Goal: Find specific page/section: Find specific page/section

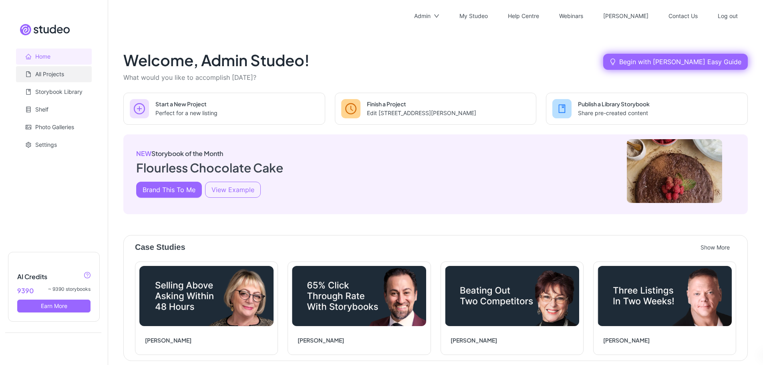
click at [47, 75] on link "All Projects" at bounding box center [49, 74] width 29 height 7
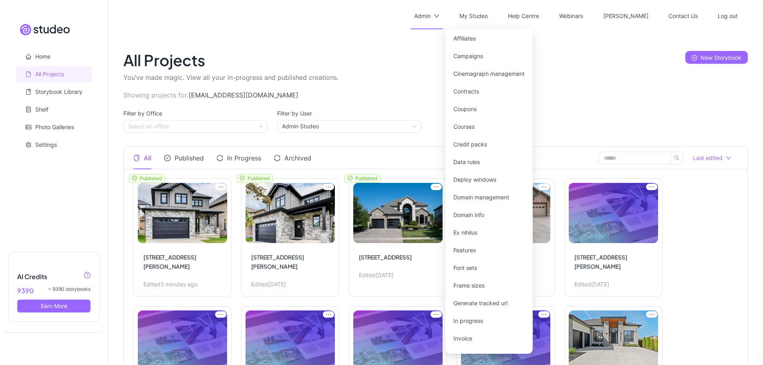
click at [431, 12] on div "Admin" at bounding box center [422, 16] width 16 height 26
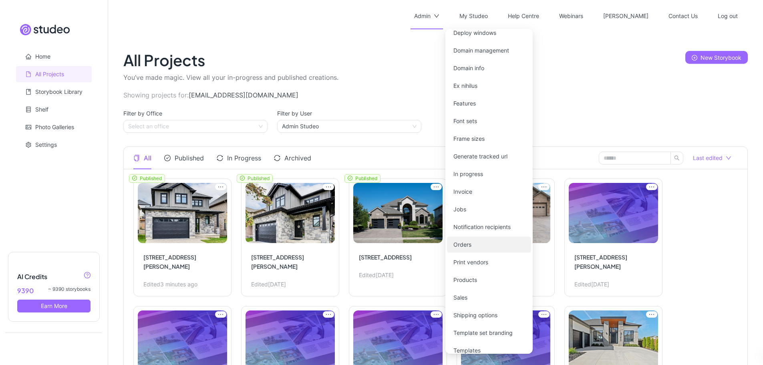
click at [472, 245] on link "Orders" at bounding box center [463, 244] width 18 height 7
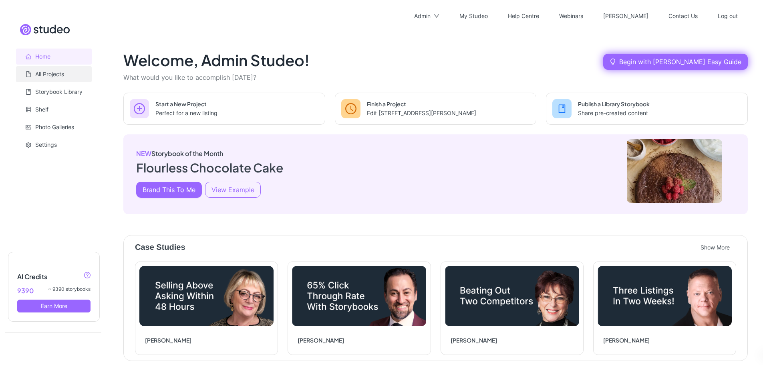
click at [44, 73] on link "All Projects" at bounding box center [49, 74] width 29 height 7
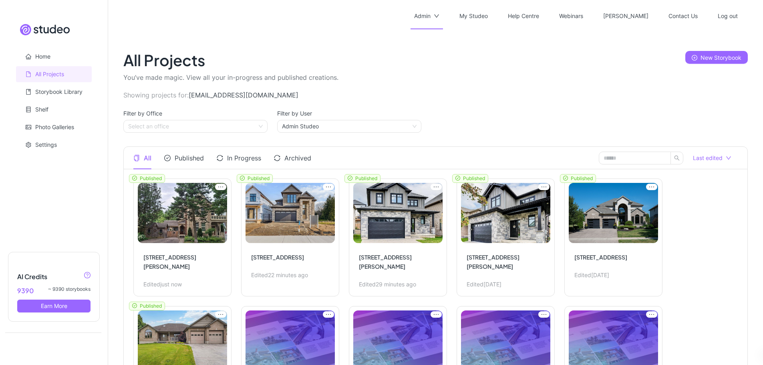
click at [431, 12] on div "Admin" at bounding box center [422, 16] width 16 height 26
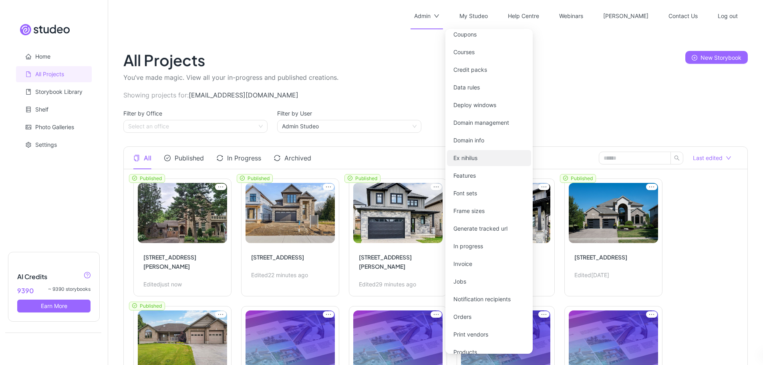
scroll to position [177, 0]
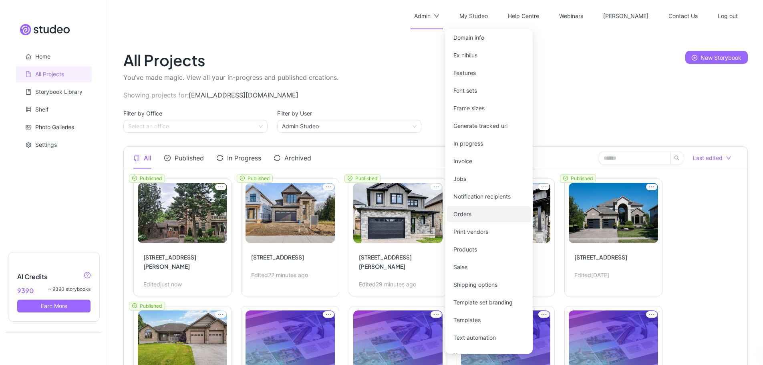
click at [470, 217] on link "Orders" at bounding box center [463, 213] width 18 height 7
